Goal: Find specific page/section: Find specific page/section

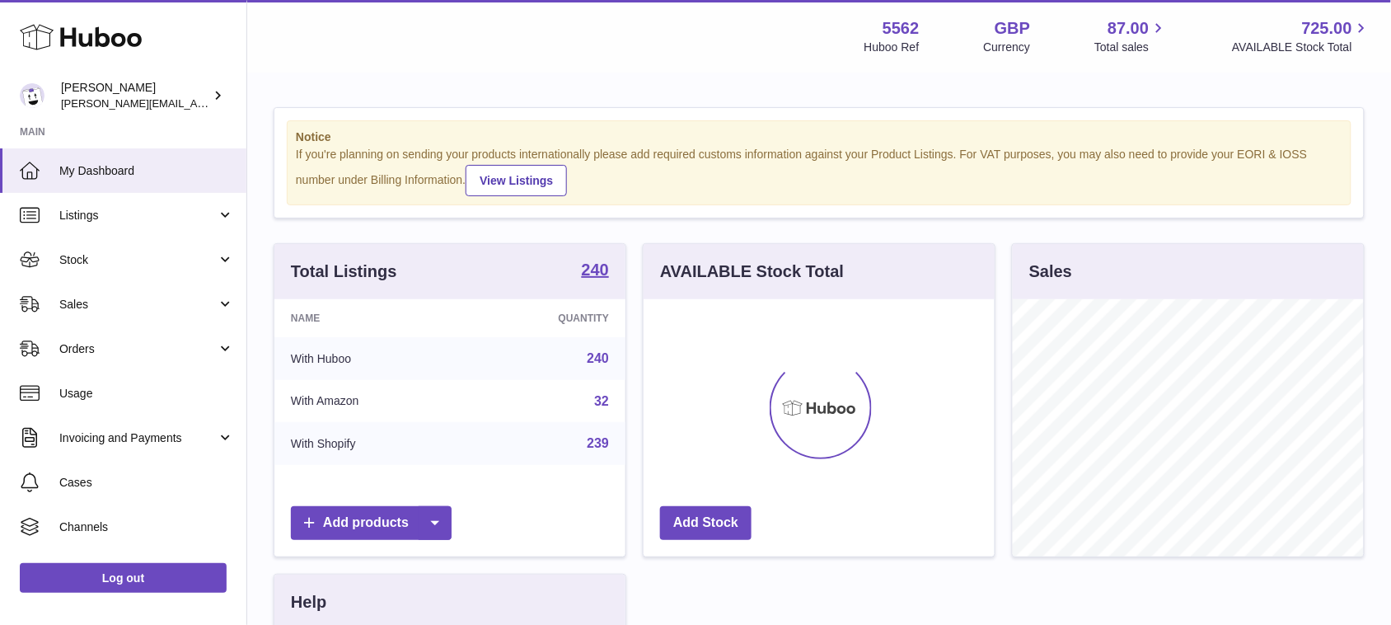
scroll to position [256, 350]
click at [110, 486] on span "Cases" at bounding box center [146, 483] width 175 height 16
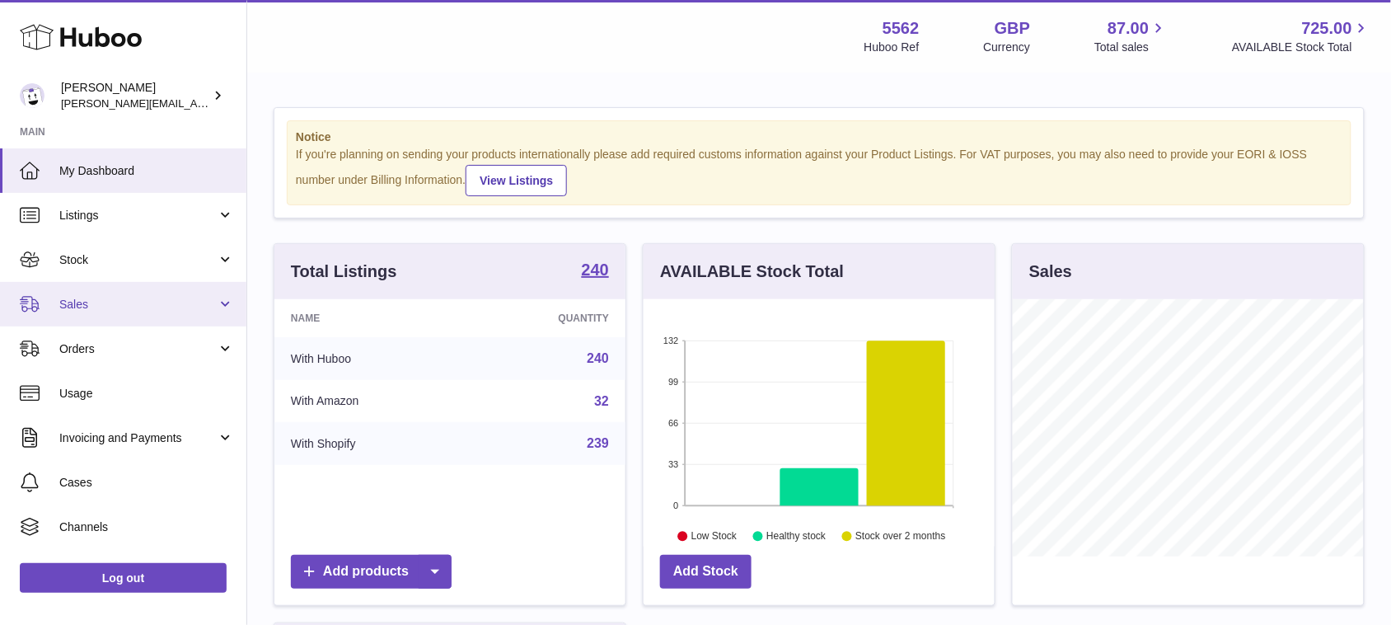
click at [114, 297] on span "Sales" at bounding box center [137, 305] width 157 height 16
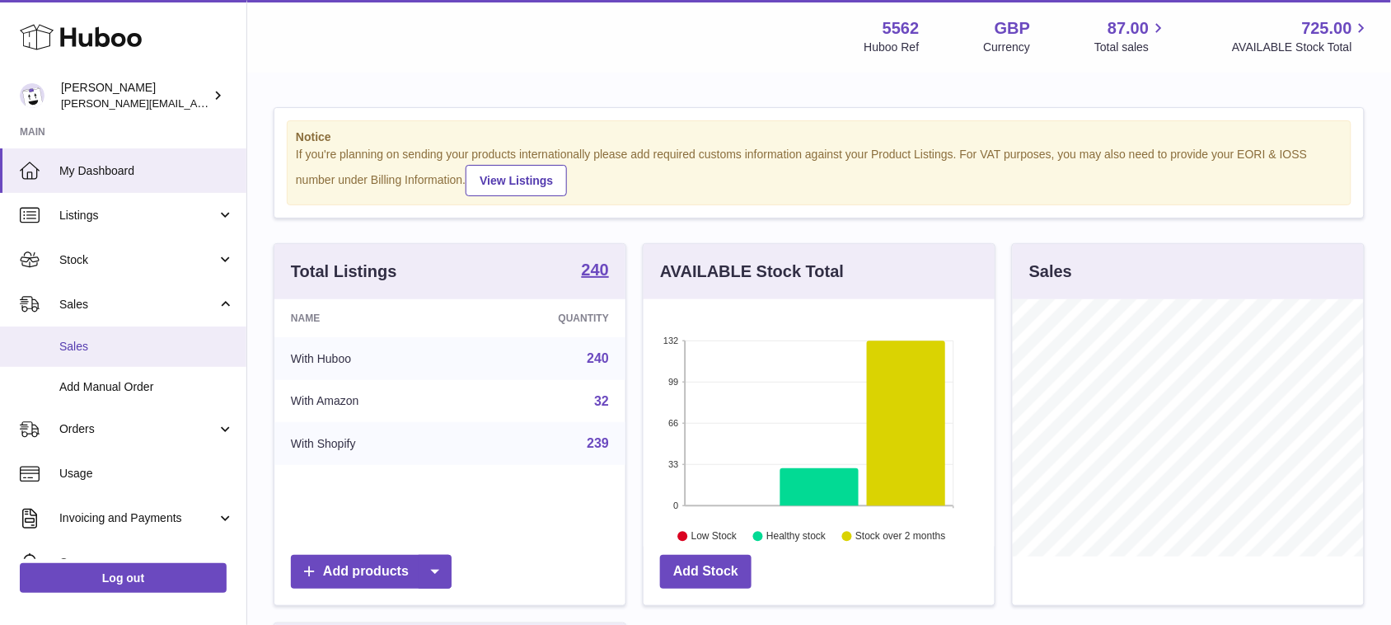
click at [105, 357] on link "Sales" at bounding box center [123, 346] width 246 height 40
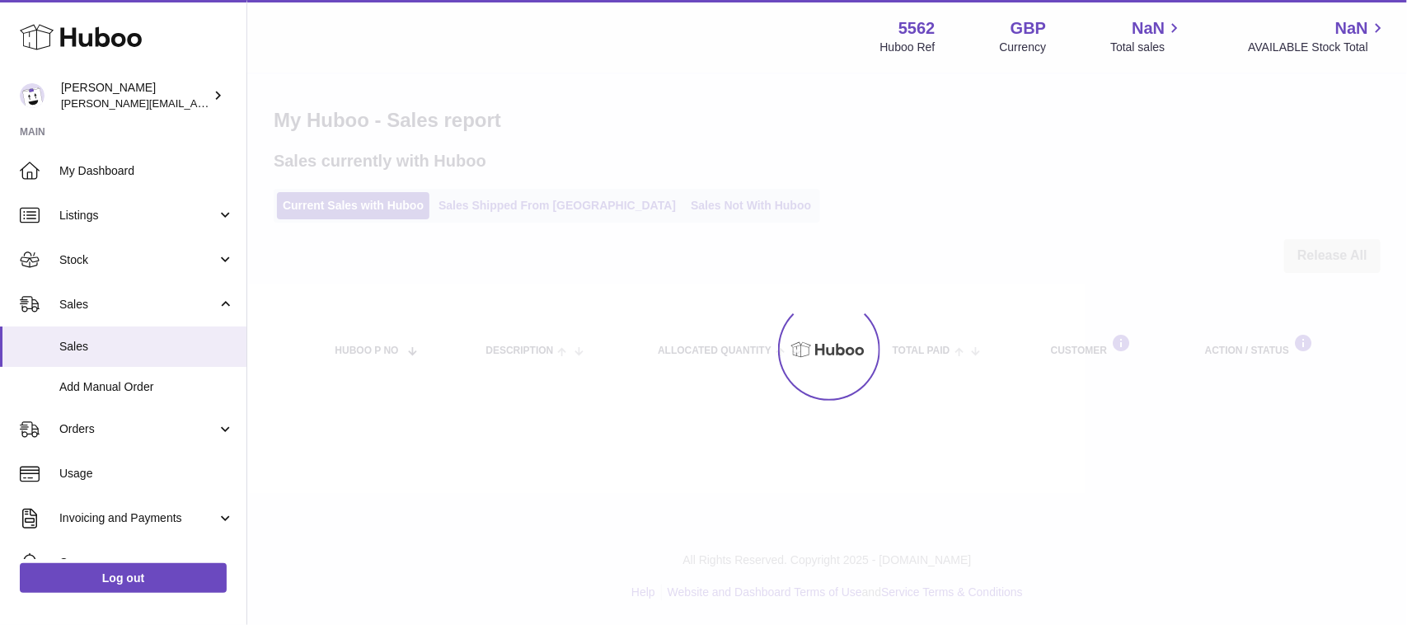
click at [677, 213] on div at bounding box center [826, 349] width 1159 height 550
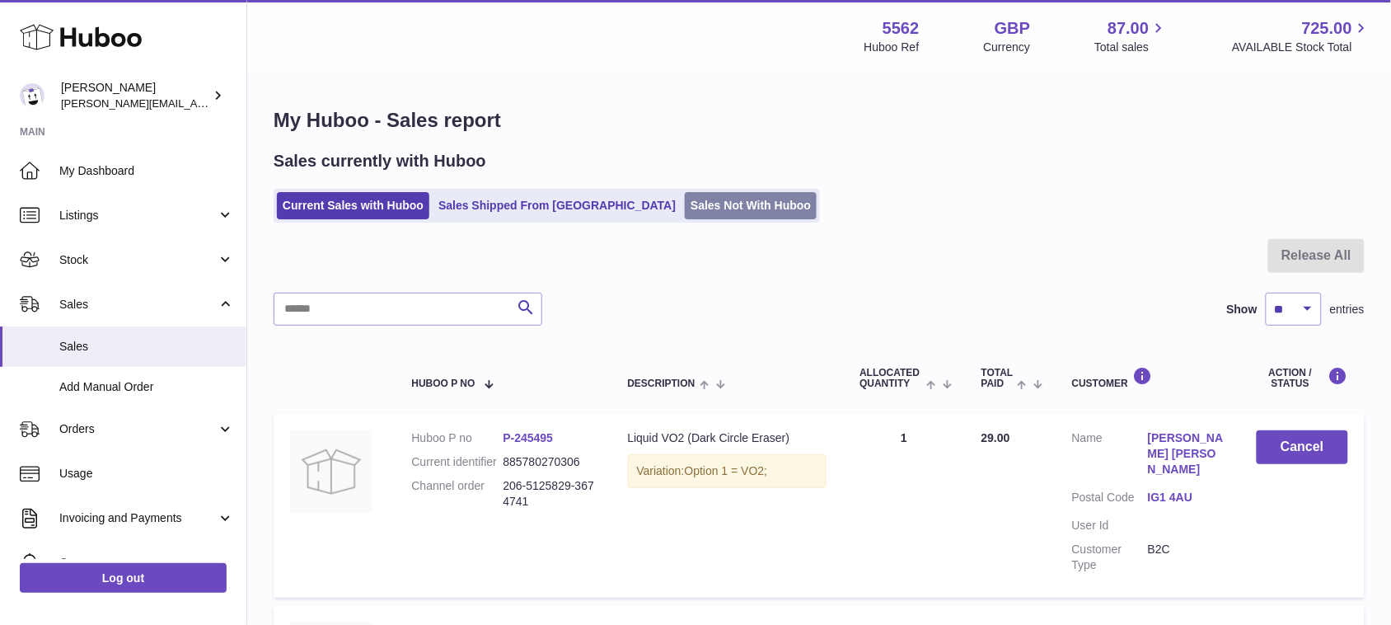
click at [685, 218] on link "Sales Not With Huboo" at bounding box center [751, 205] width 132 height 27
